Goal: Transaction & Acquisition: Purchase product/service

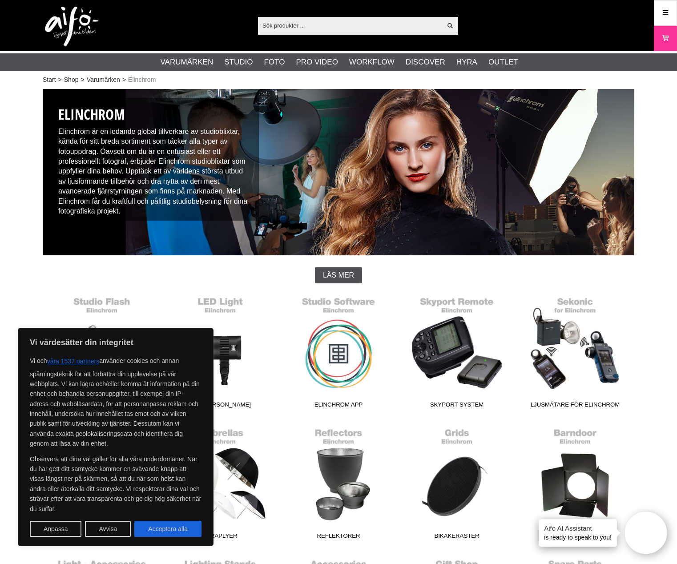
click at [331, 25] on input "text" at bounding box center [350, 25] width 184 height 13
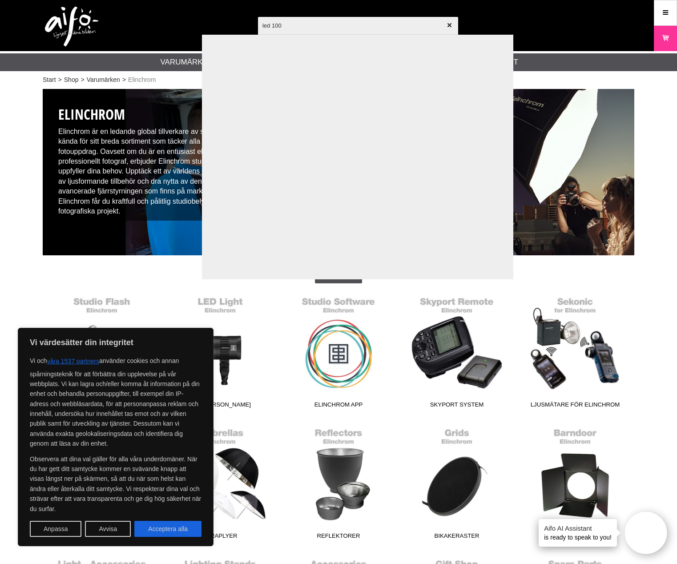
type input "led 100c"
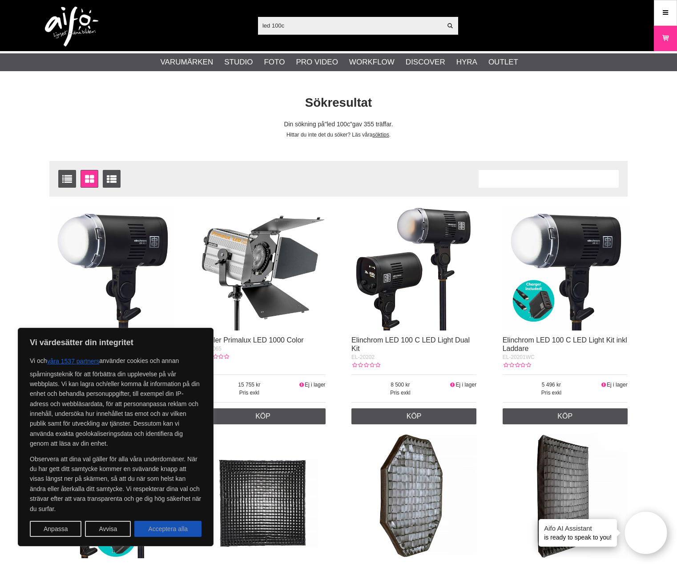
click at [168, 533] on button "Acceptera alla" at bounding box center [167, 529] width 67 height 16
checkbox input "true"
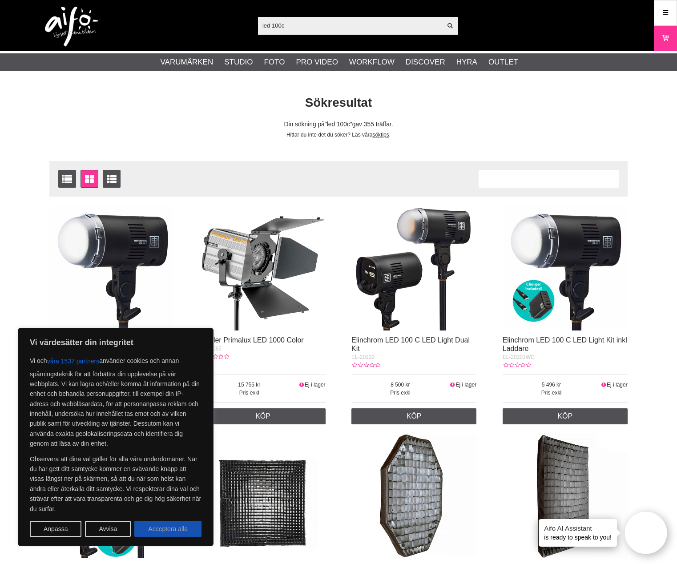
checkbox input "true"
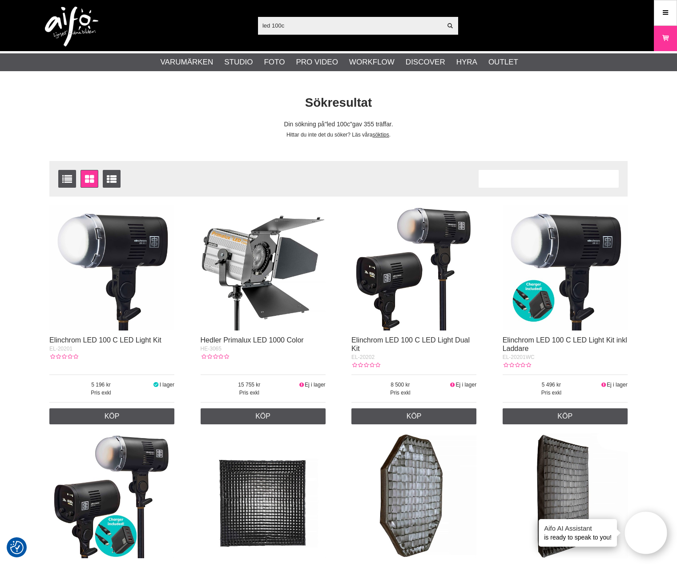
drag, startPoint x: 120, startPoint y: 264, endPoint x: 122, endPoint y: 273, distance: 9.2
click at [120, 264] on img at bounding box center [111, 268] width 125 height 125
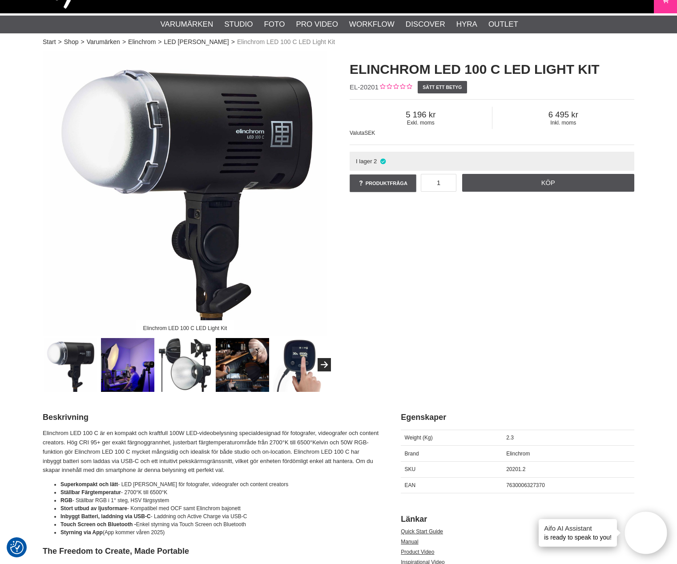
scroll to position [42, 0]
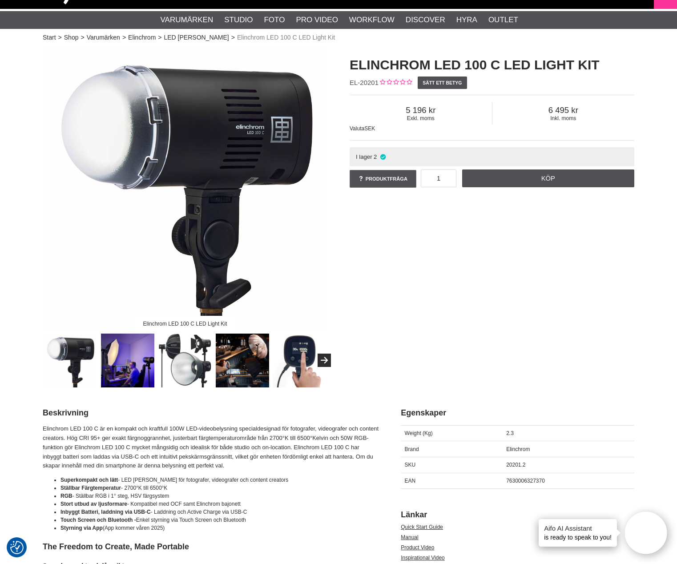
drag, startPoint x: 243, startPoint y: 359, endPoint x: 233, endPoint y: 363, distance: 10.4
click at [243, 359] on img at bounding box center [243, 361] width 54 height 54
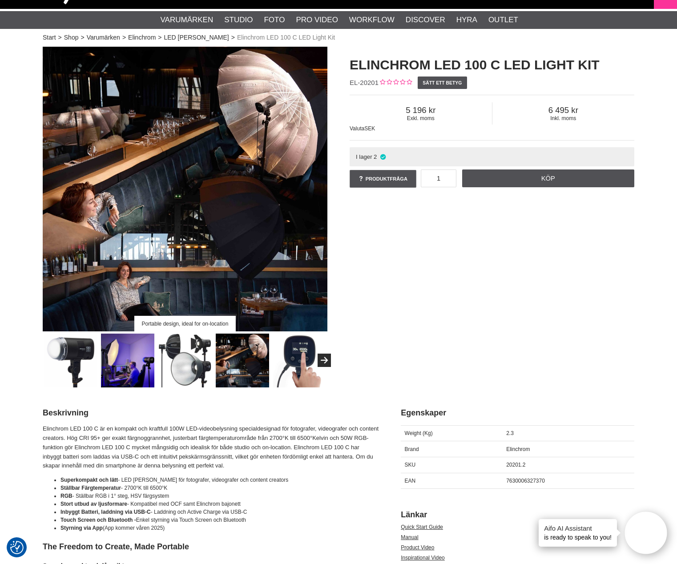
click at [133, 354] on img at bounding box center [128, 361] width 54 height 54
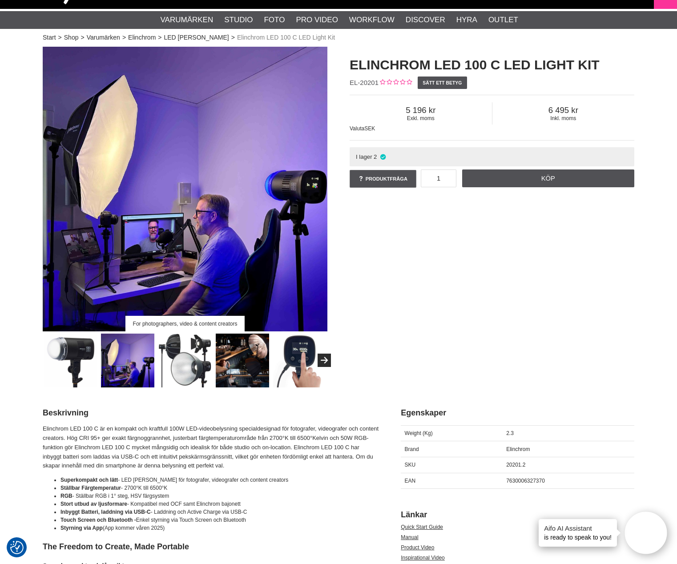
click at [190, 362] on img at bounding box center [185, 361] width 54 height 54
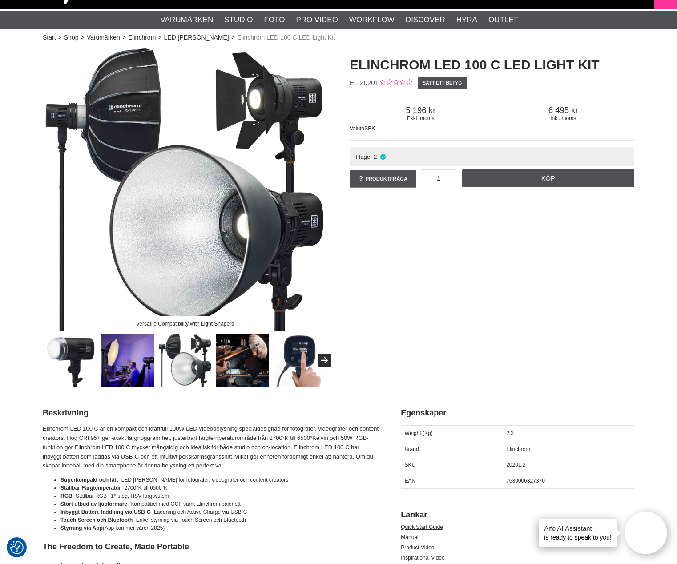
click at [239, 372] on img at bounding box center [243, 361] width 54 height 54
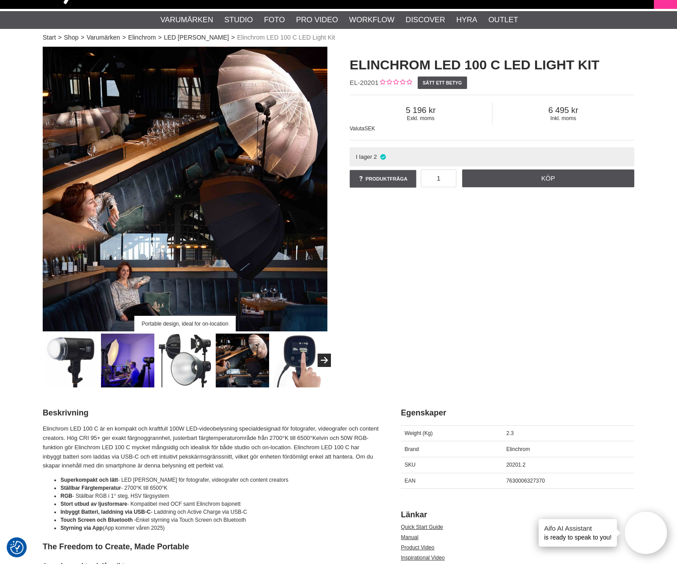
click at [167, 365] on img at bounding box center [185, 361] width 54 height 54
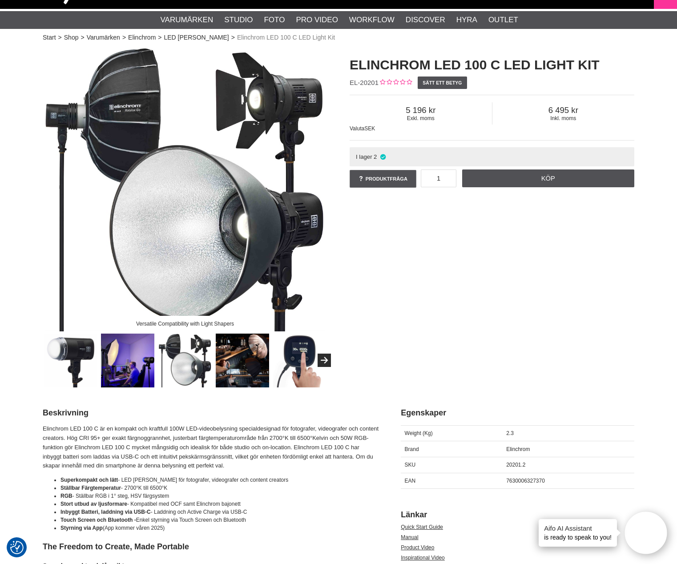
click at [129, 376] on img at bounding box center [128, 361] width 54 height 54
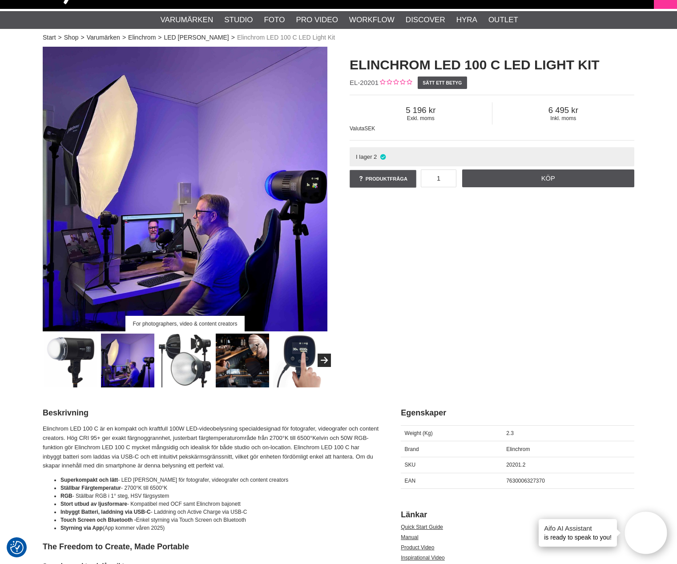
click at [256, 363] on img at bounding box center [243, 361] width 54 height 54
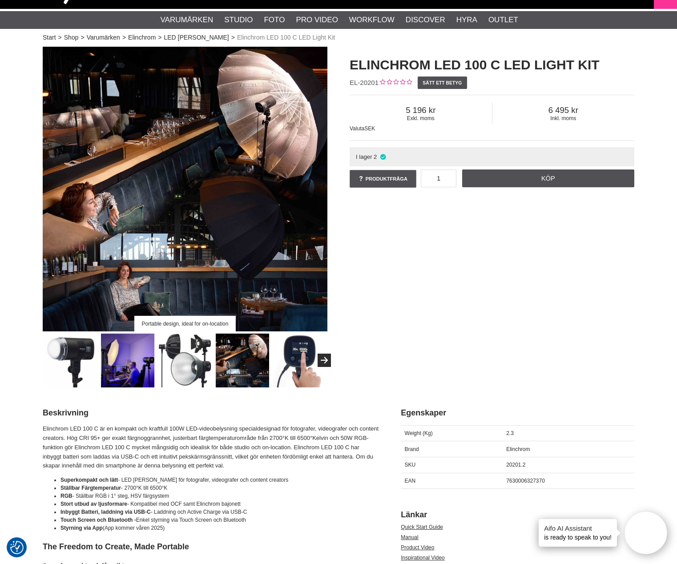
click at [309, 375] on img at bounding box center [300, 361] width 54 height 54
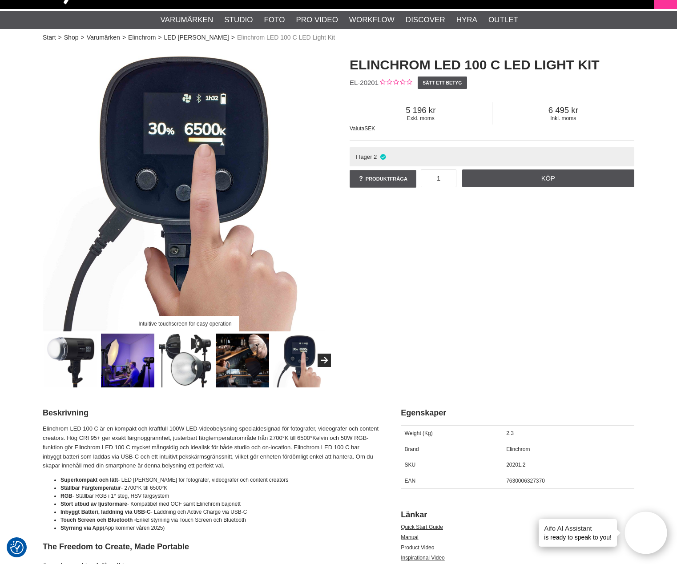
click at [434, 312] on div "Intuitive touchscreen for easy operation Elinchrom LED 100 C LED Light Kit EL-2…" at bounding box center [339, 217] width 614 height 341
